Goal: Use online tool/utility

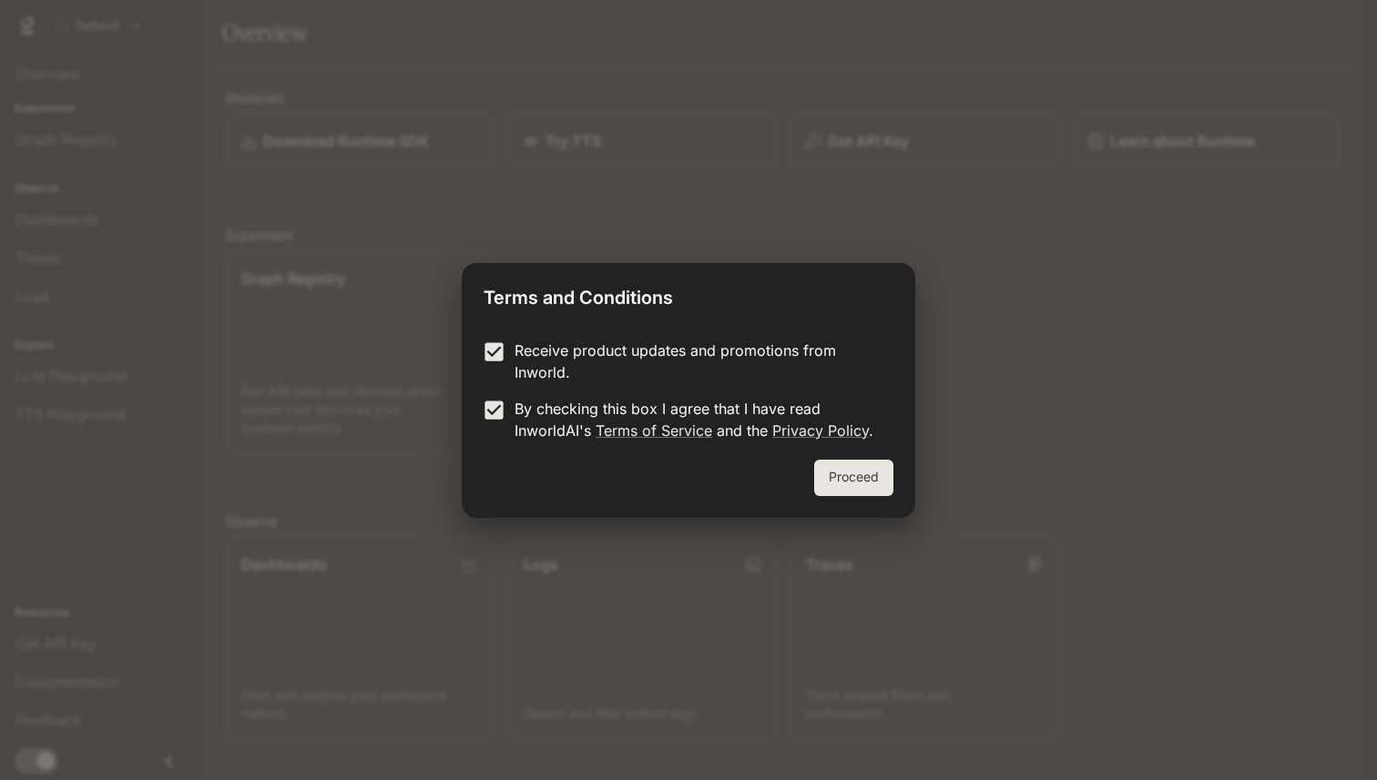
click at [839, 478] on button "Proceed" at bounding box center [853, 478] width 79 height 36
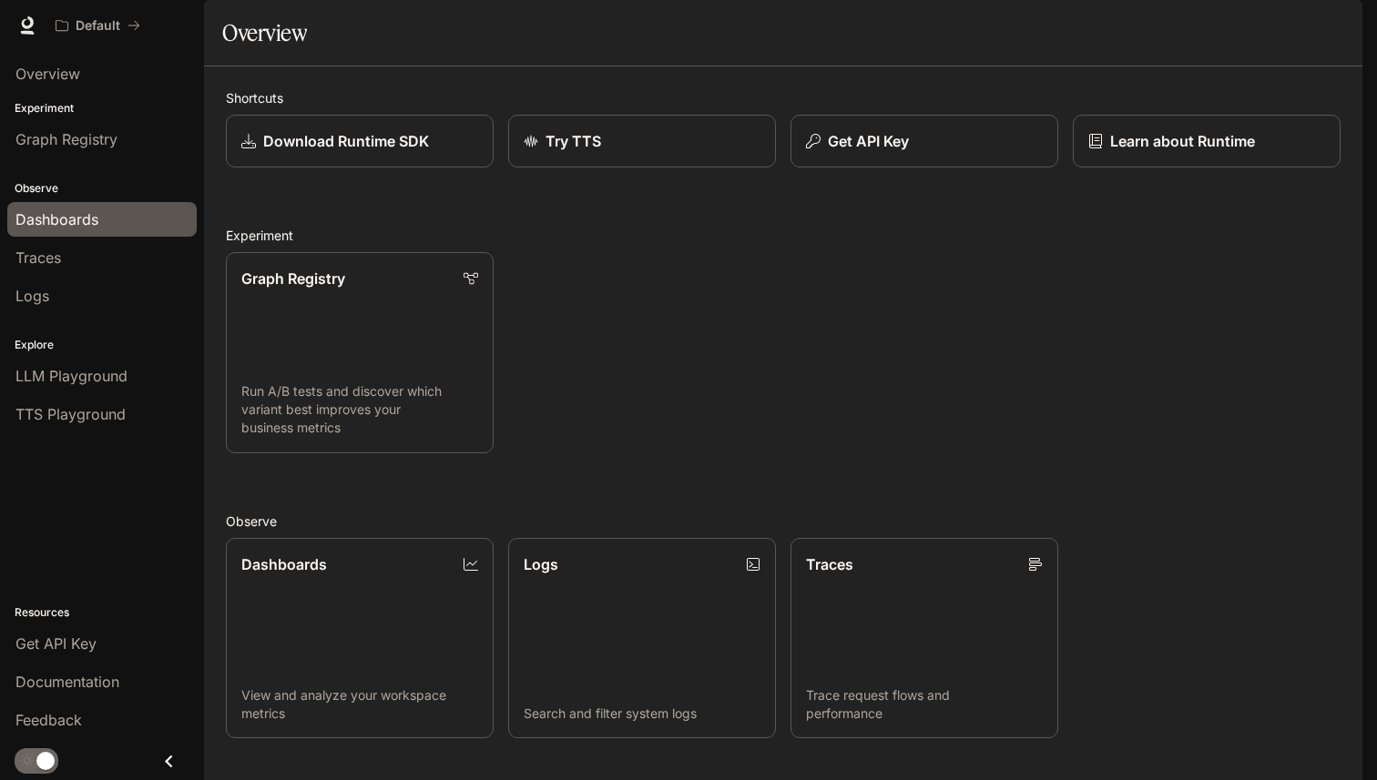
click at [67, 204] on link "Dashboards" at bounding box center [101, 219] width 189 height 35
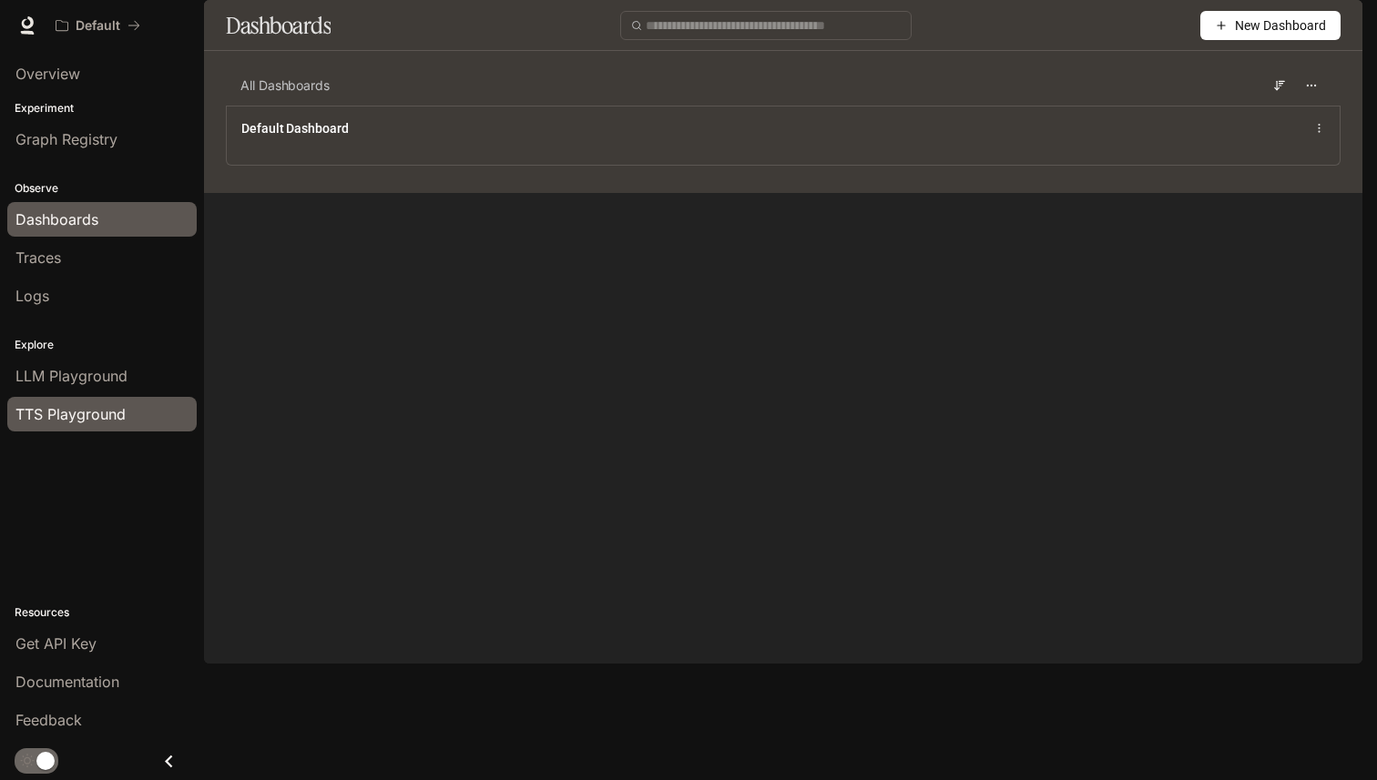
click at [126, 415] on div "TTS Playground" at bounding box center [101, 414] width 173 height 22
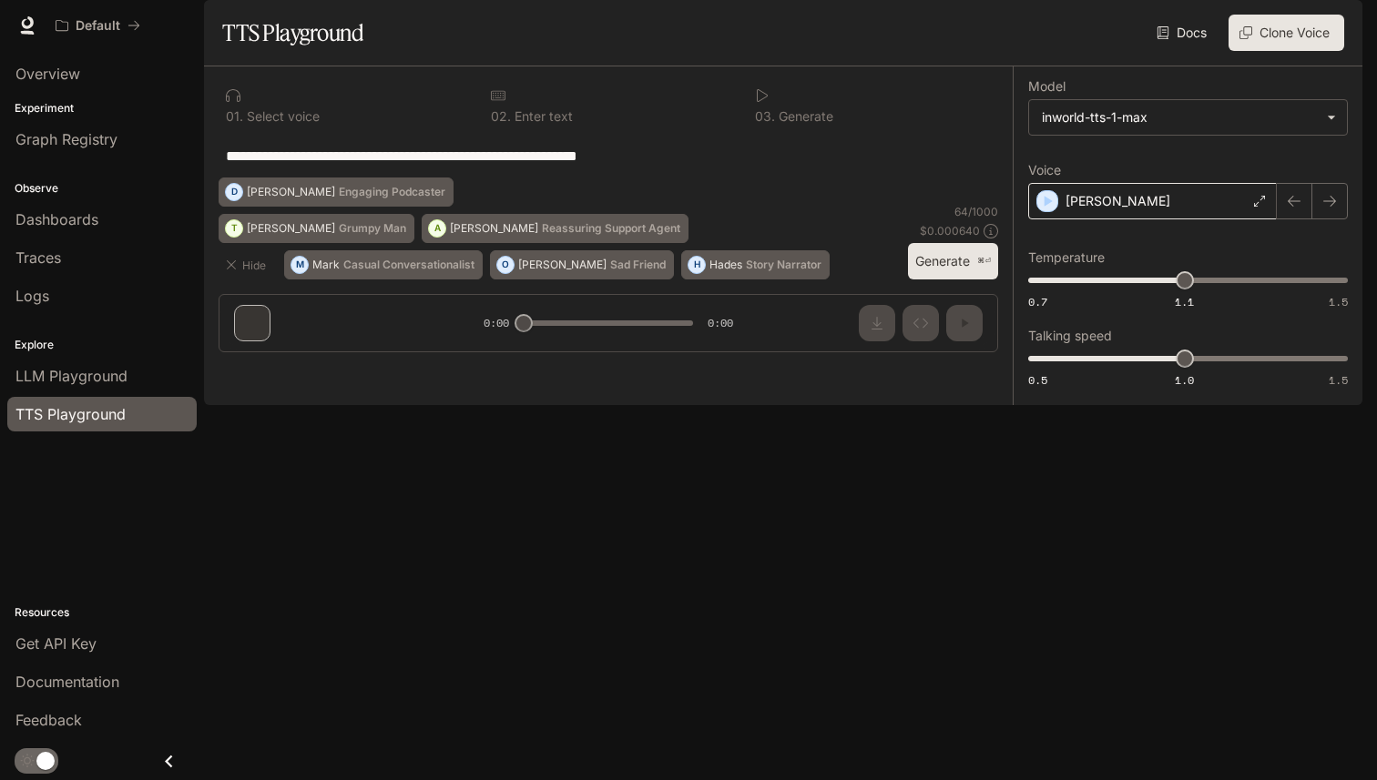
click at [1131, 219] on div "[PERSON_NAME]" at bounding box center [1152, 201] width 249 height 36
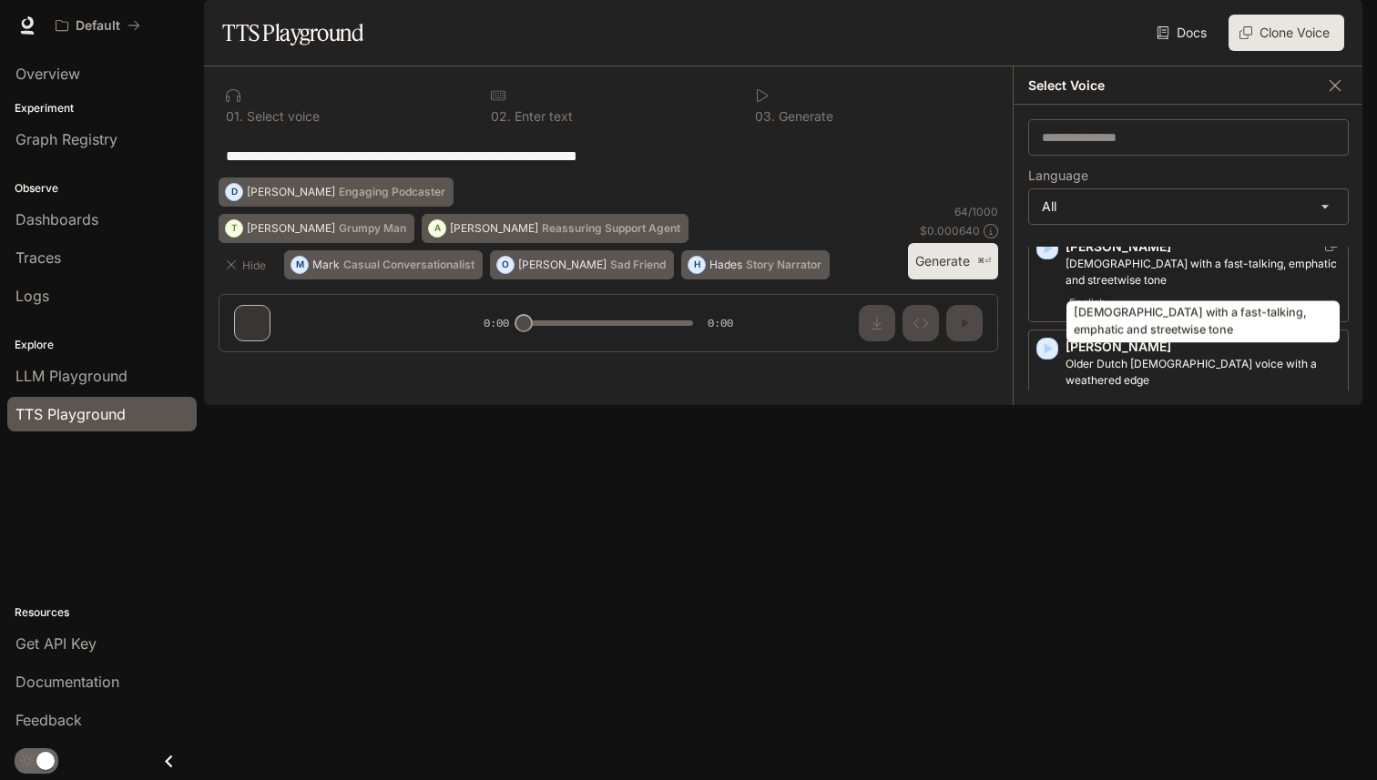
scroll to position [965, 0]
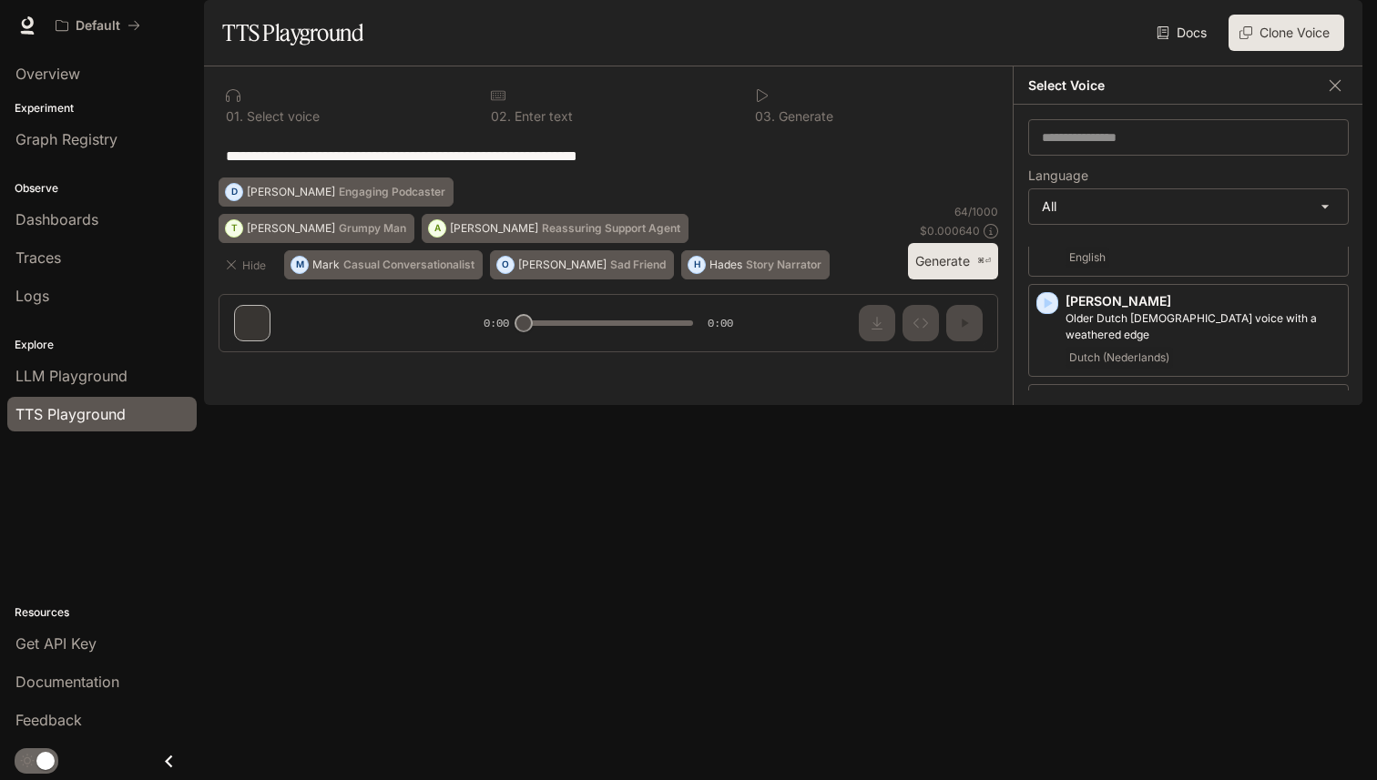
click at [1081, 170] on div "**********" at bounding box center [1188, 255] width 350 height 300
click at [1081, 147] on input "text" at bounding box center [1188, 137] width 319 height 18
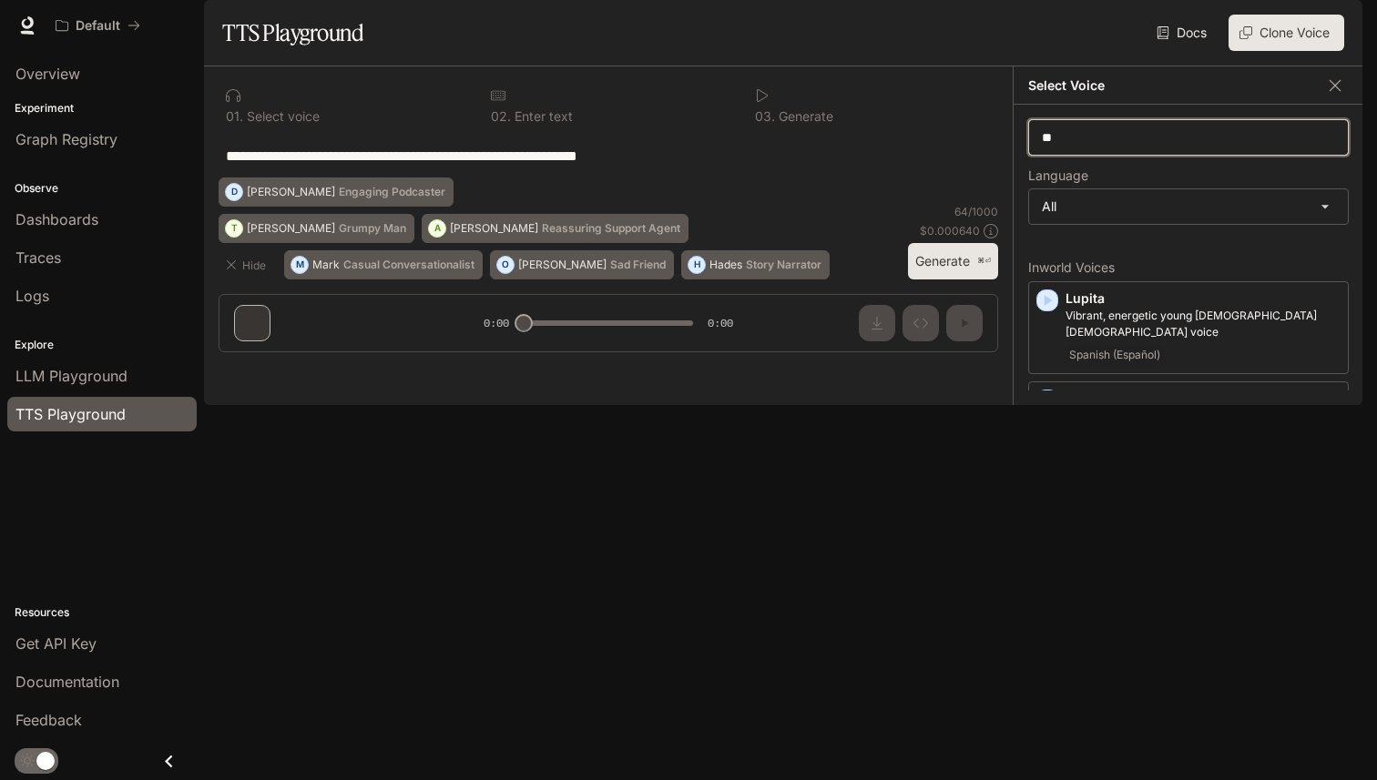
type input "*"
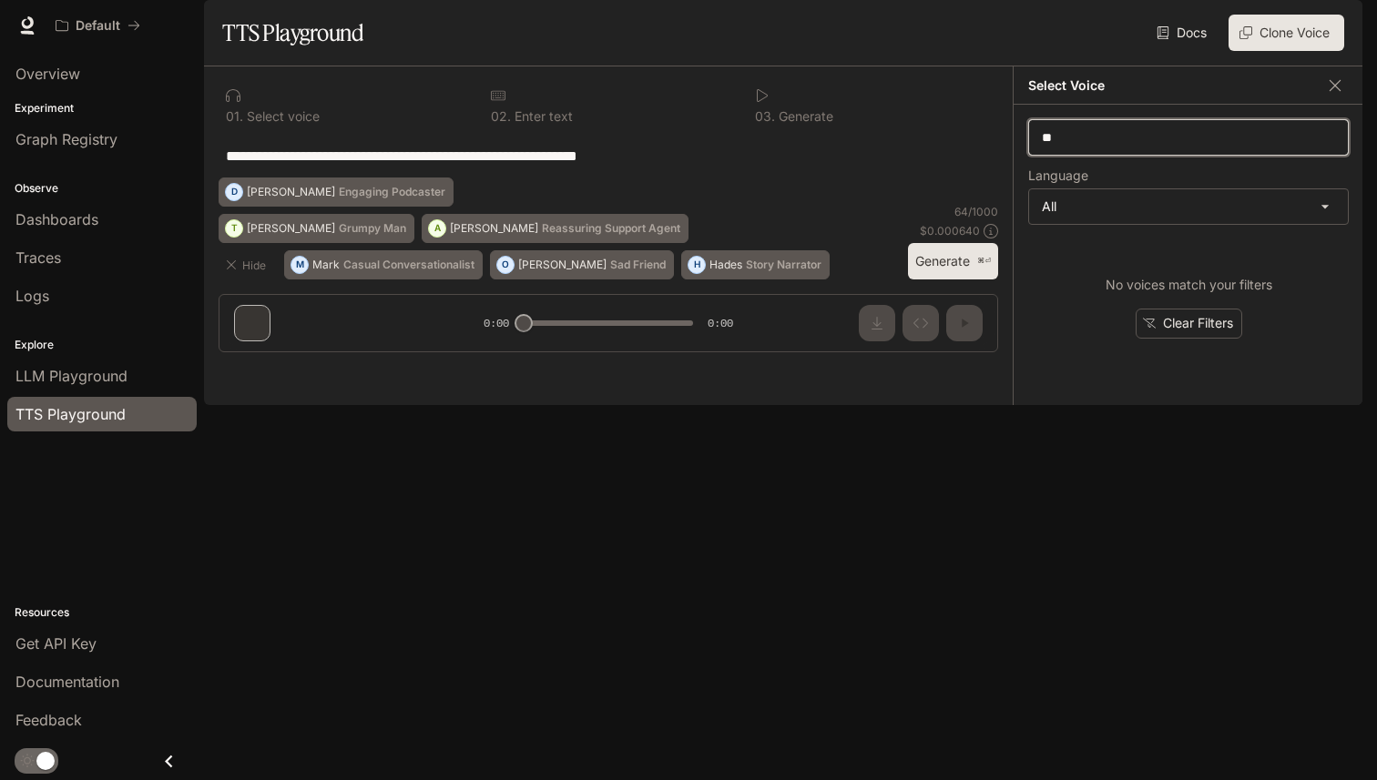
type input "*"
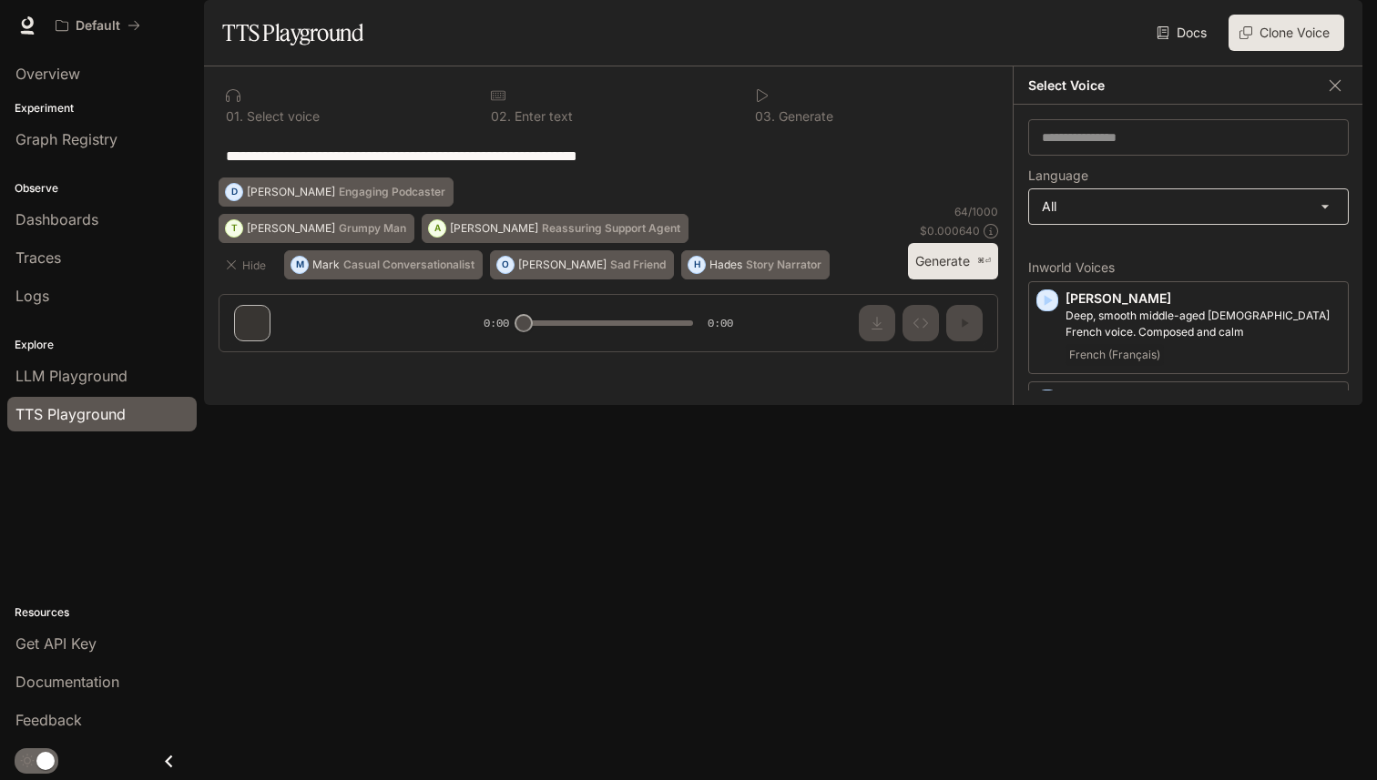
click at [1130, 243] on body "**********" at bounding box center [688, 390] width 1377 height 780
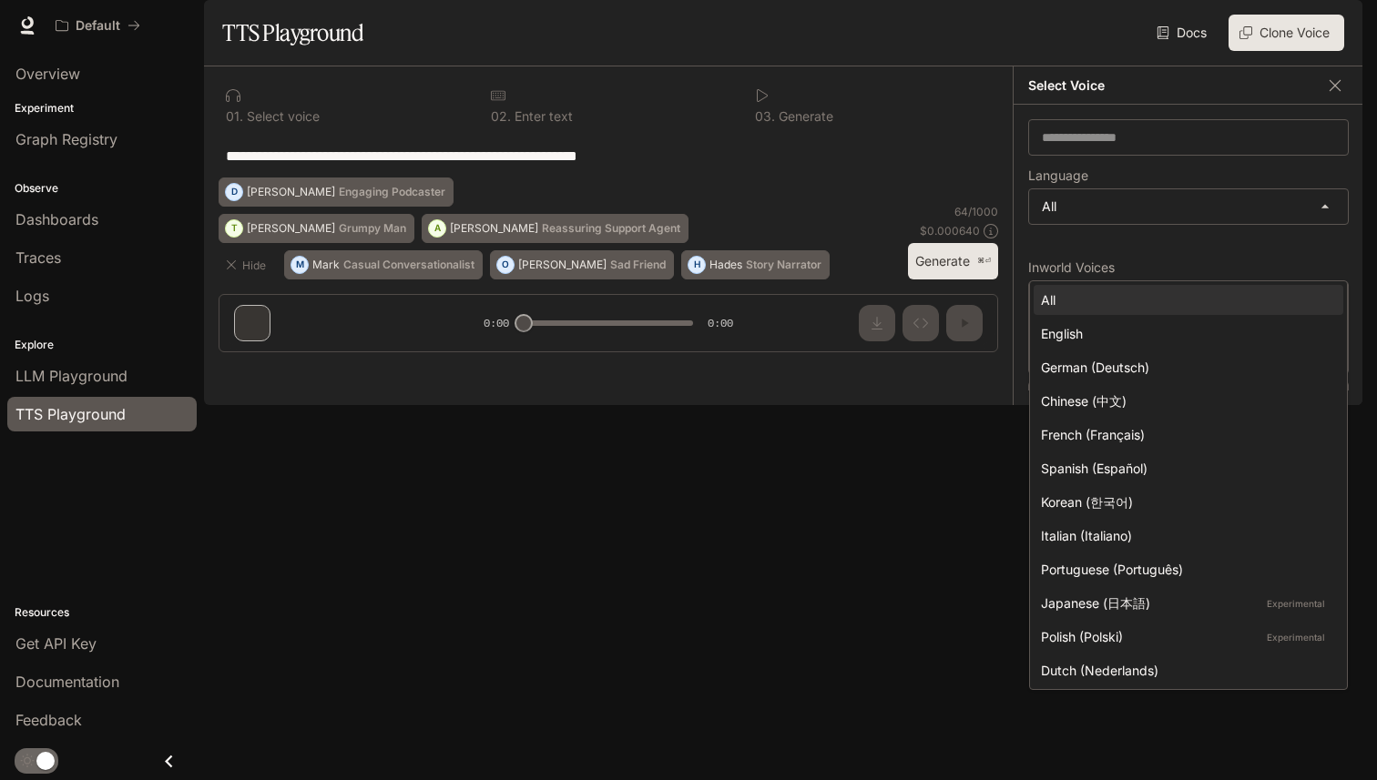
click at [960, 397] on div at bounding box center [688, 390] width 1377 height 780
